Goal: Task Accomplishment & Management: Manage account settings

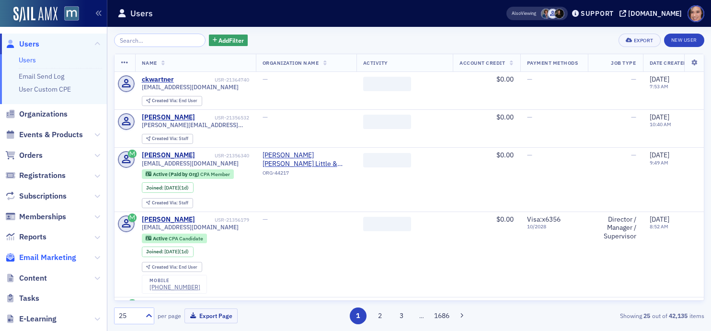
click at [53, 257] on span "Email Marketing" at bounding box center [47, 257] width 57 height 11
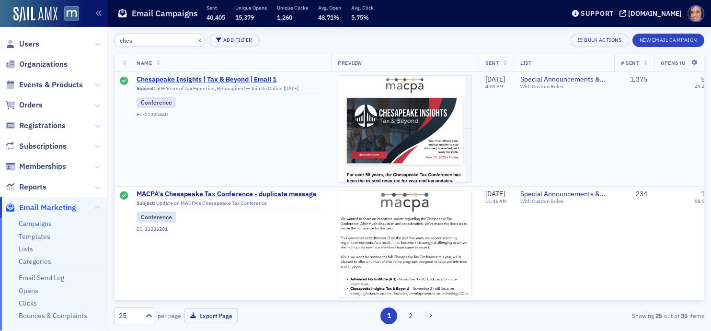
type input "ches"
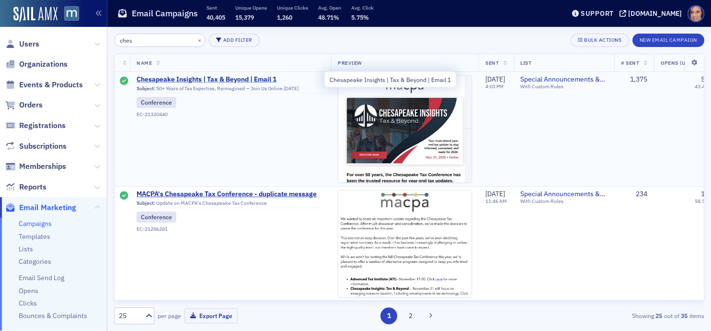
click at [238, 77] on span "Chesapeake Insights | Tax & Beyond | Email 1" at bounding box center [231, 79] width 188 height 9
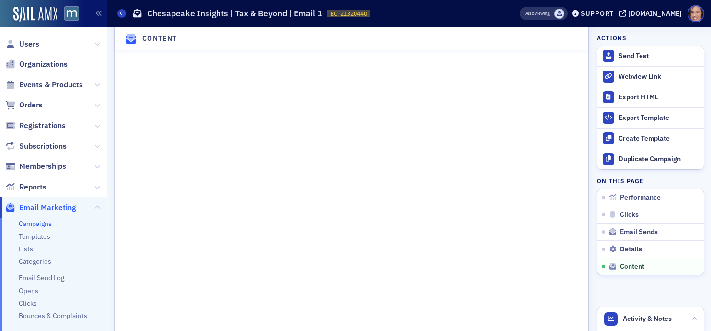
scroll to position [1513, 0]
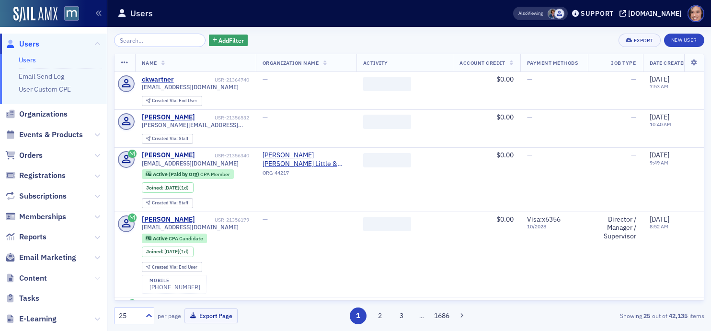
click at [96, 276] on icon at bounding box center [97, 278] width 6 height 6
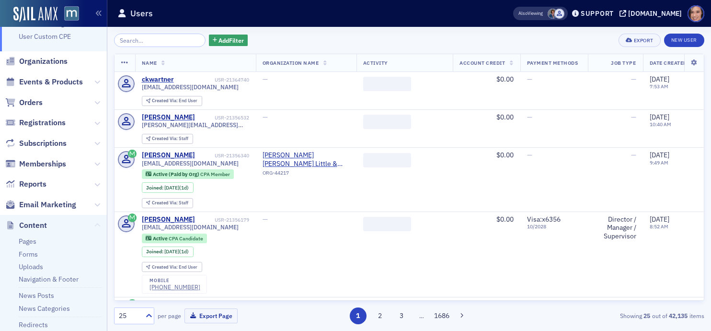
scroll to position [63, 0]
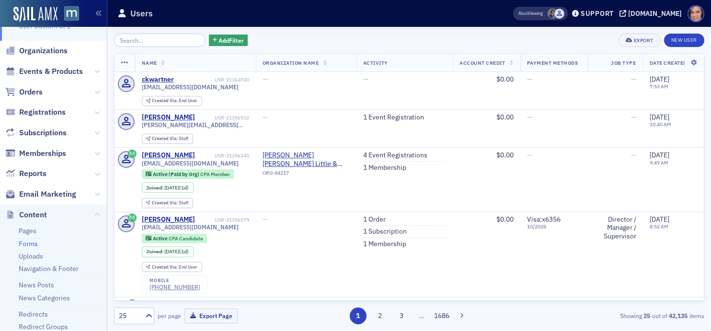
click at [29, 245] on link "Forms" at bounding box center [28, 243] width 19 height 9
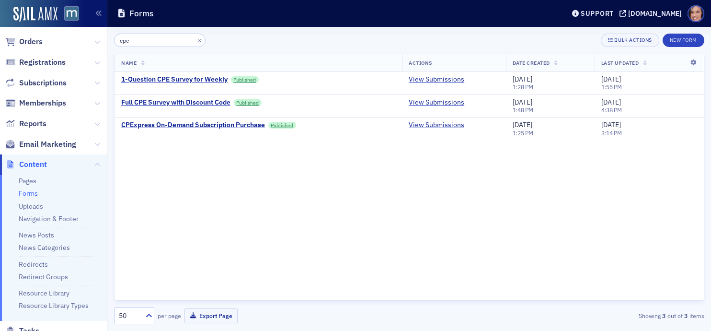
type input "cpe"
click at [420, 80] on link "View Submissions" at bounding box center [437, 79] width 56 height 9
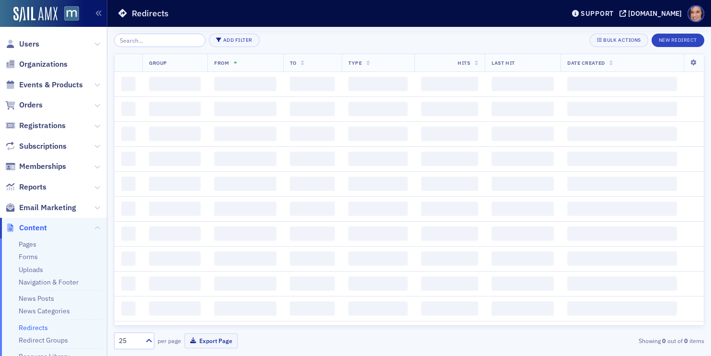
scroll to position [55, 0]
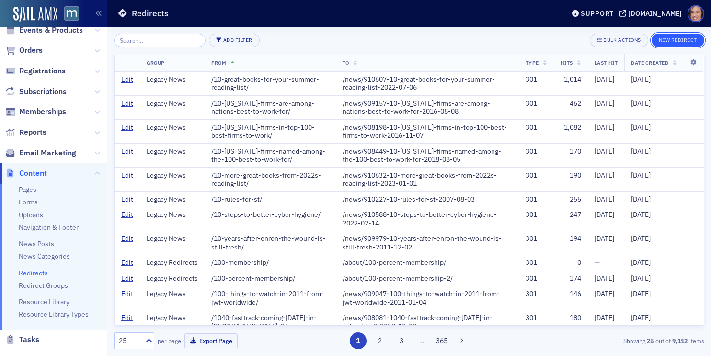
click at [687, 34] on button "New Redirect" at bounding box center [678, 40] width 53 height 13
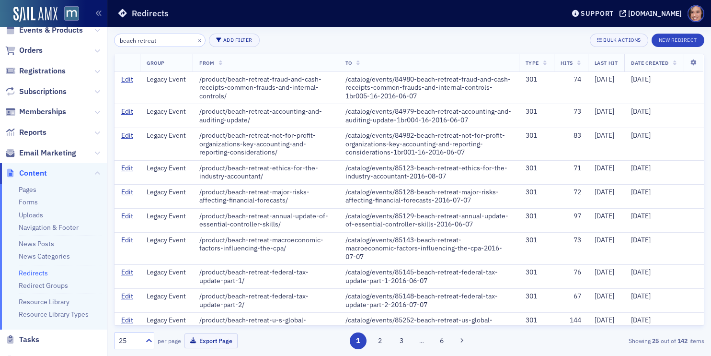
type input "beach retreat"
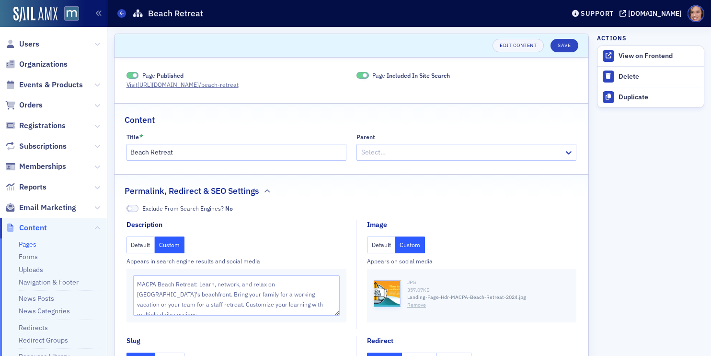
scroll to position [96, 0]
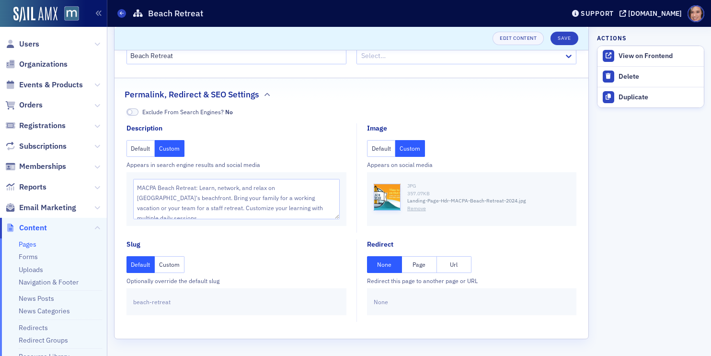
click at [429, 267] on button "Page" at bounding box center [419, 264] width 35 height 17
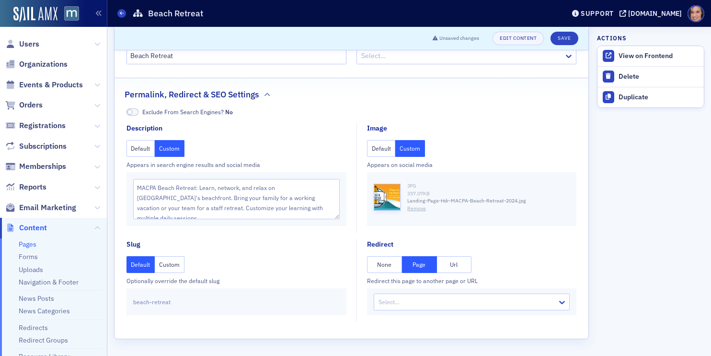
click at [448, 268] on button "Url" at bounding box center [454, 264] width 35 height 17
click at [448, 297] on input "text" at bounding box center [472, 301] width 196 height 17
paste input "https://macpa.org/catalog/events/21349885-2026-mid-atlantic-beach-retreat-2026-…"
type input "https://macpa.org/catalog/events/21349885-2026-mid-atlantic-beach-retreat-2026-…"
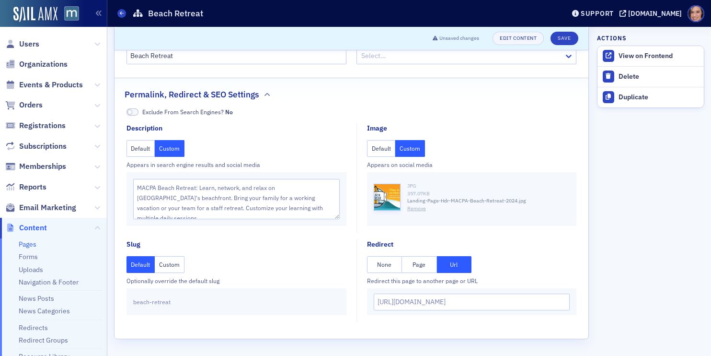
click at [561, 241] on fieldset "Redirect None Page Url Redirect this page to another page or URL https://macpa.…" at bounding box center [469, 280] width 225 height 82
click at [566, 46] on header "Unsaved changes Edit Content Save" at bounding box center [352, 38] width 474 height 23
click at [564, 39] on button "Save" at bounding box center [564, 38] width 27 height 13
